Goal: Task Accomplishment & Management: Manage account settings

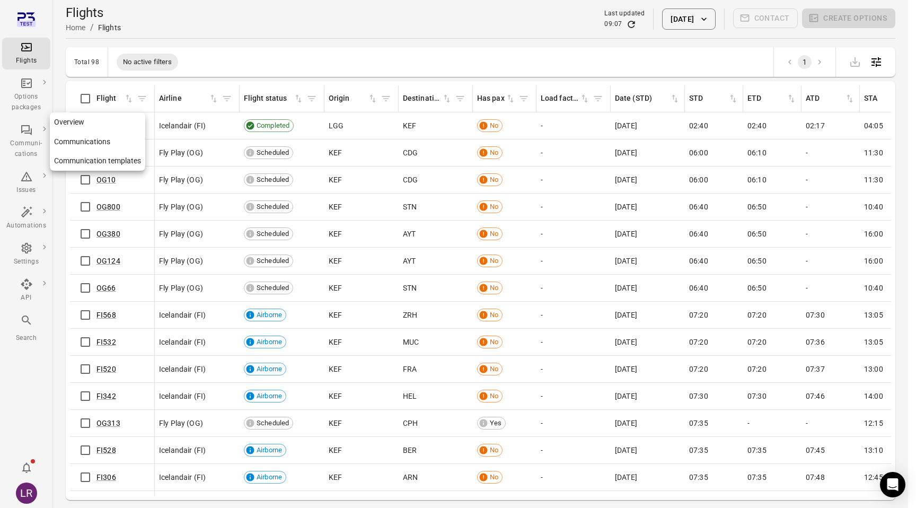
click at [27, 135] on icon "Main navigation" at bounding box center [26, 130] width 13 height 13
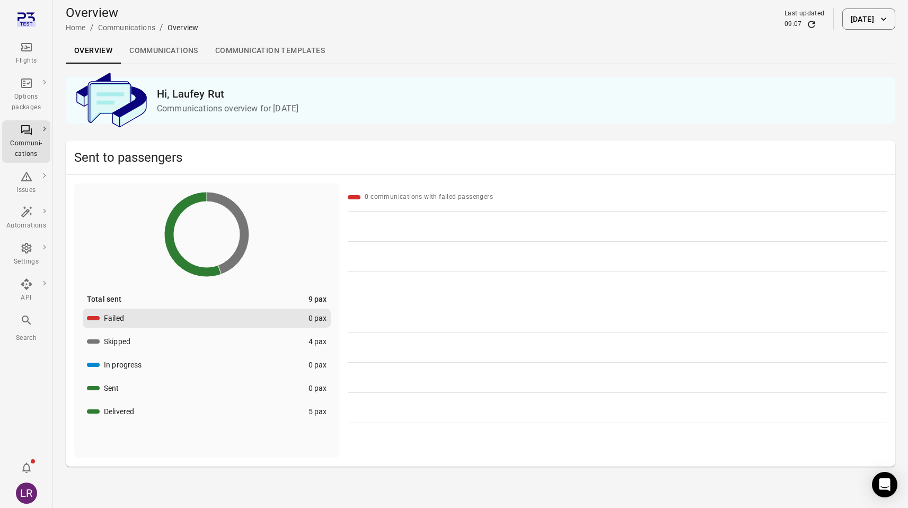
click at [172, 52] on link "Communications" at bounding box center [164, 50] width 86 height 25
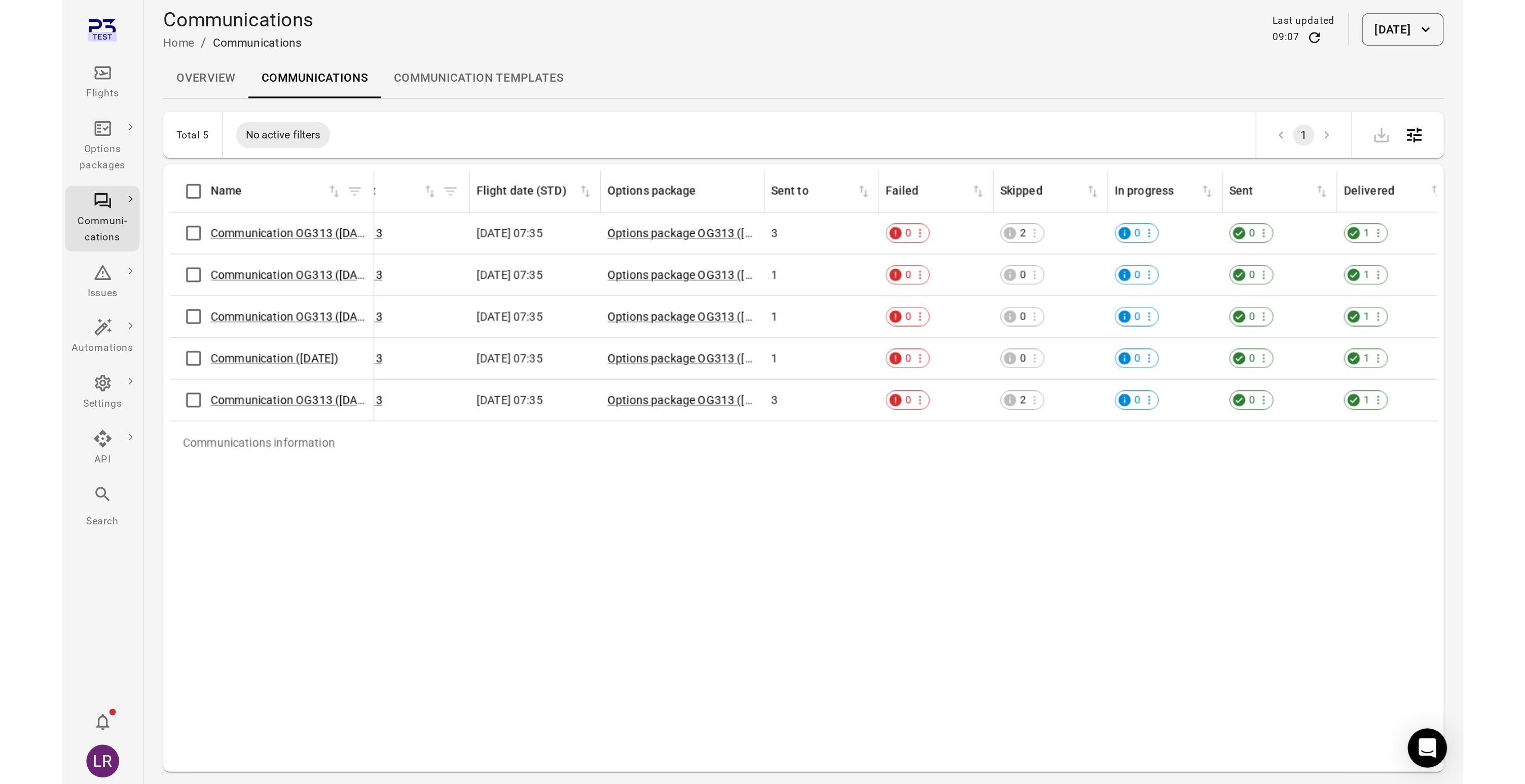
scroll to position [0, 239]
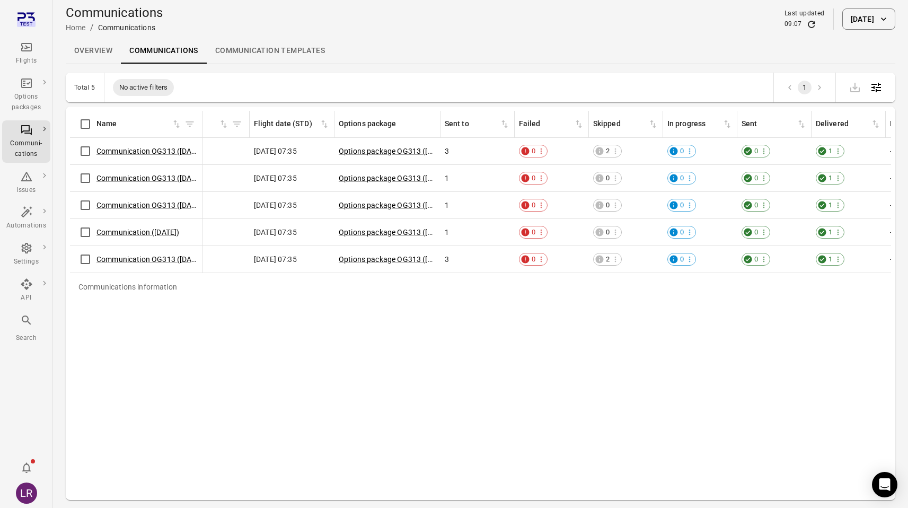
click at [872, 16] on button "[DATE]" at bounding box center [869, 18] width 53 height 21
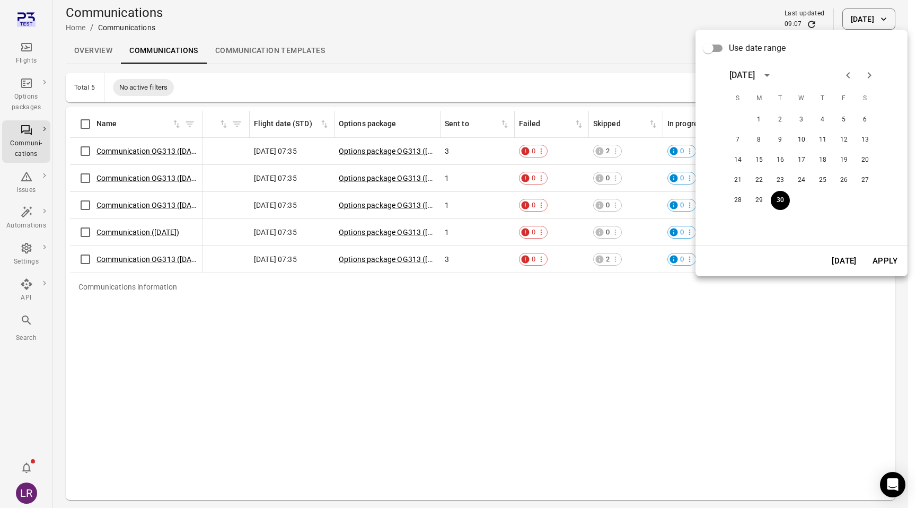
click at [532, 152] on div at bounding box center [458, 254] width 916 height 508
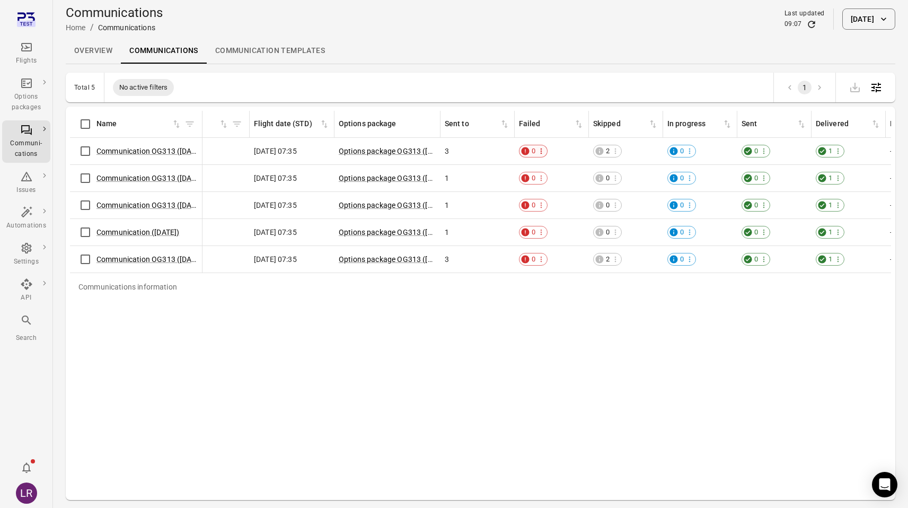
click at [543, 150] on icon "Communications information" at bounding box center [541, 151] width 8 height 8
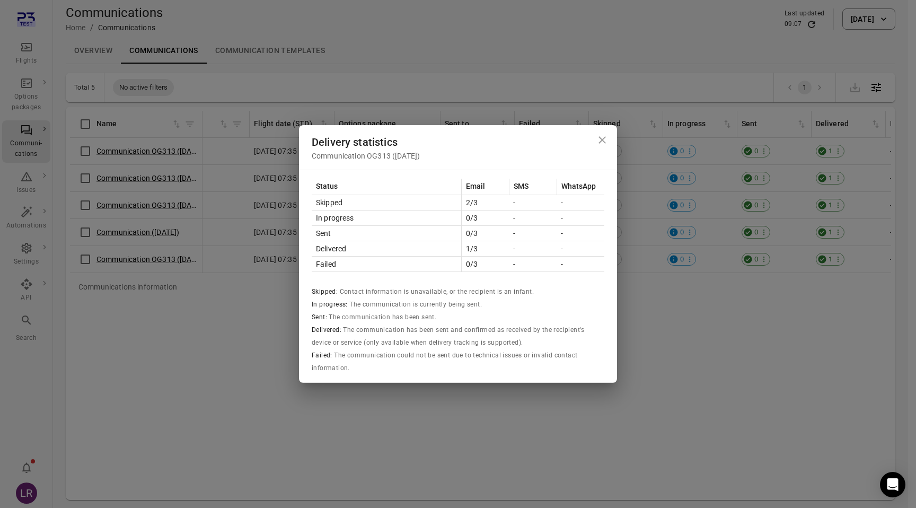
click at [606, 140] on icon "Close dialog" at bounding box center [602, 140] width 13 height 13
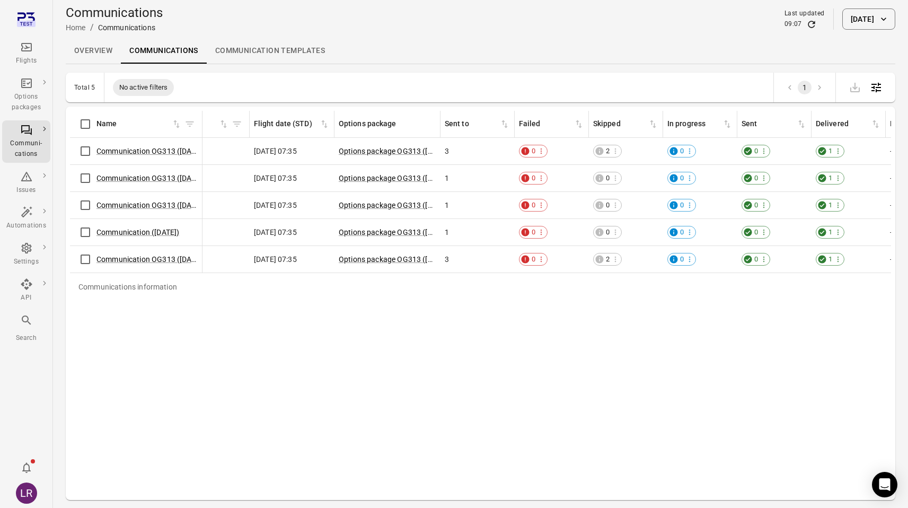
click at [80, 48] on link "Overview" at bounding box center [93, 50] width 55 height 25
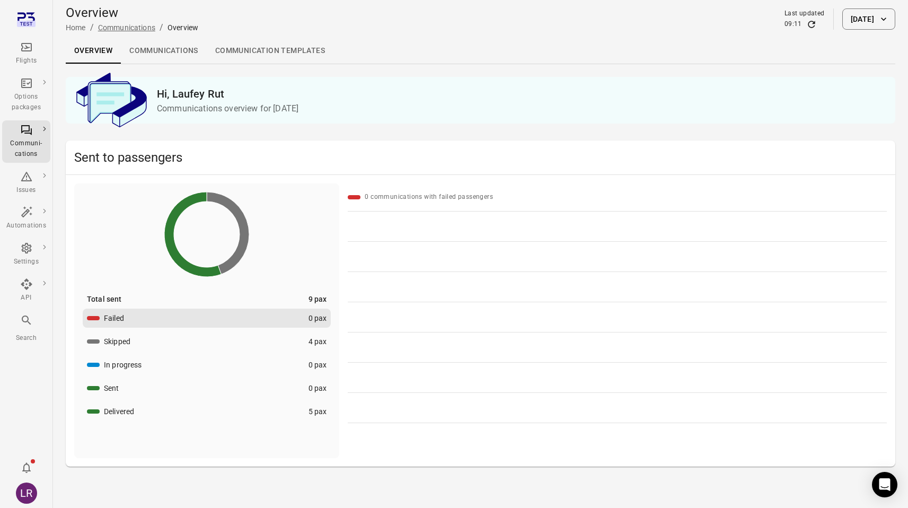
click at [131, 28] on link "Communications" at bounding box center [126, 27] width 57 height 8
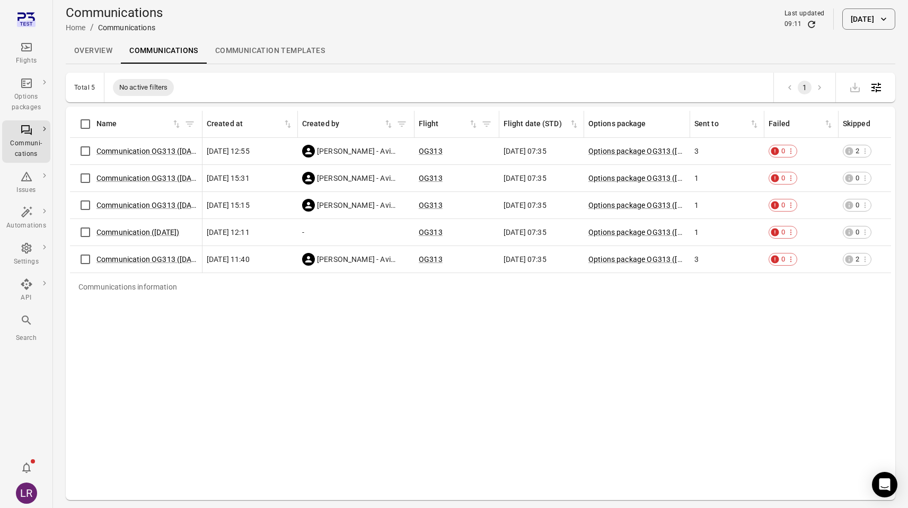
click at [94, 46] on link "Overview" at bounding box center [93, 50] width 55 height 25
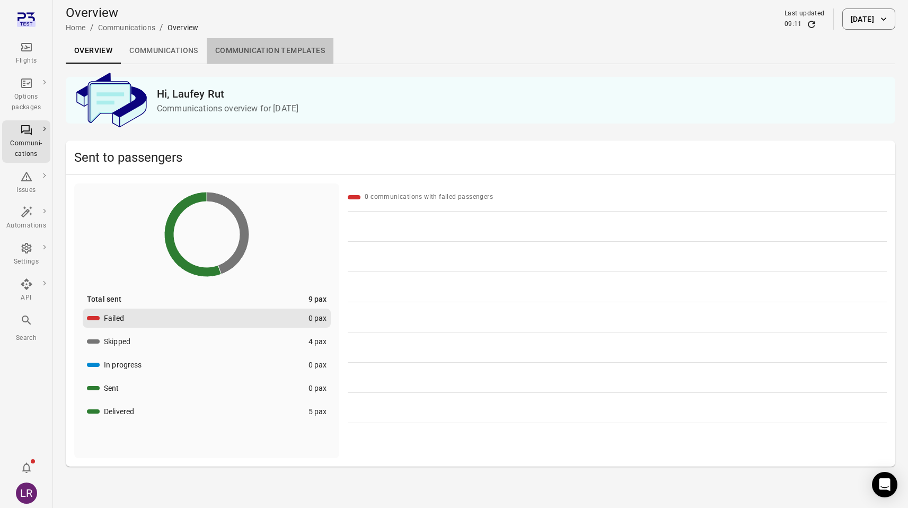
click at [269, 54] on link "Communication templates" at bounding box center [270, 50] width 127 height 25
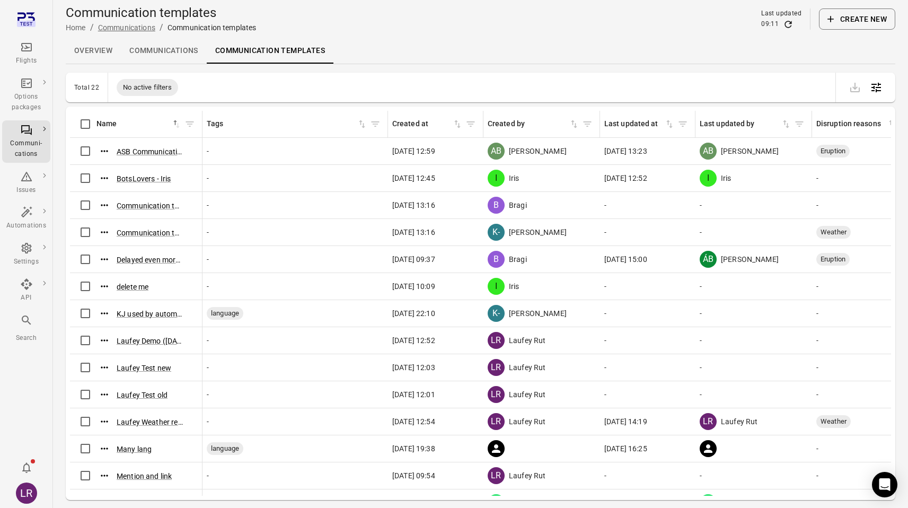
click at [136, 26] on link "Communications" at bounding box center [126, 27] width 57 height 8
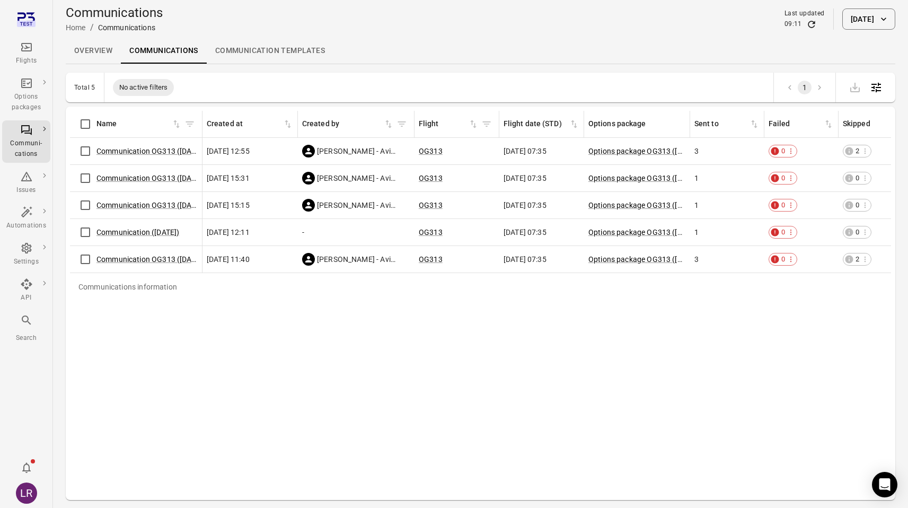
click at [155, 145] on div "Communication OG313 ([DATE])" at bounding box center [136, 151] width 124 height 22
click at [133, 143] on div "Communication OG313 ([DATE])" at bounding box center [136, 151] width 124 height 22
click at [133, 147] on link "Communication OG313 ([DATE])" at bounding box center [150, 151] width 108 height 8
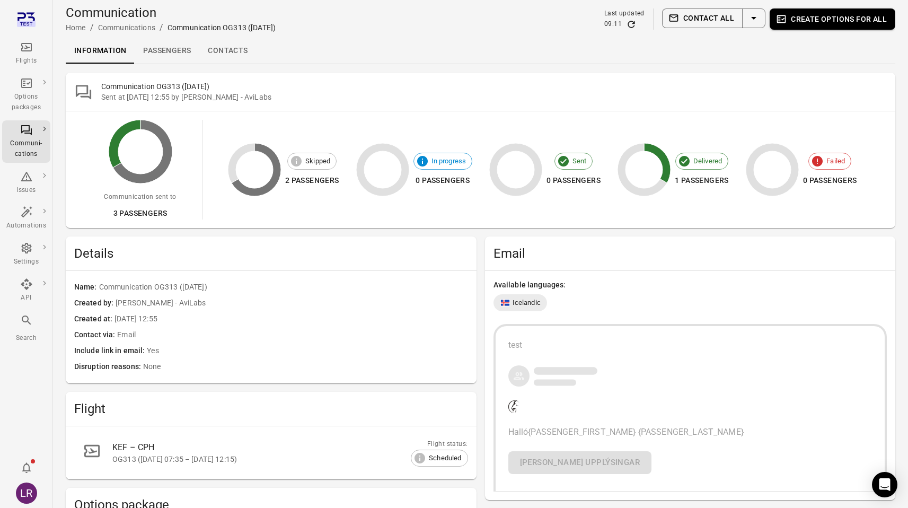
click at [138, 29] on div "Communications" at bounding box center [126, 27] width 57 height 11
click at [169, 49] on link "Passengers" at bounding box center [167, 50] width 65 height 25
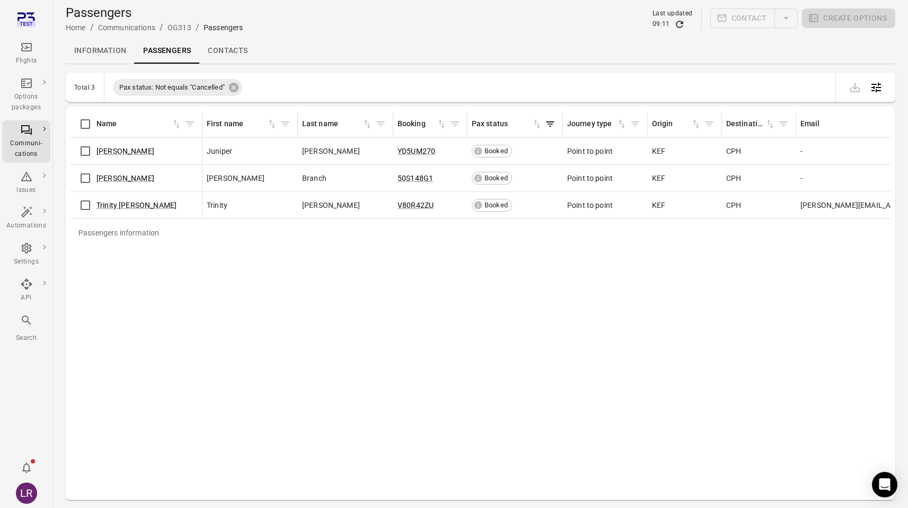
click at [102, 10] on h1 "Passengers" at bounding box center [154, 12] width 177 height 17
copy h1 "Passengers"
click at [126, 29] on div "Communications" at bounding box center [126, 27] width 57 height 11
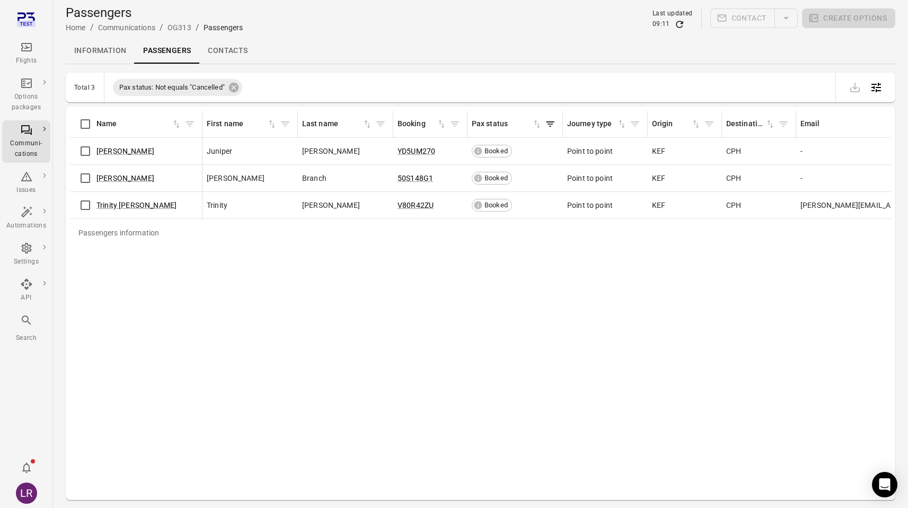
click at [119, 10] on h1 "Passengers" at bounding box center [154, 12] width 177 height 17
copy h1 "Passengers"
